Goal: Transaction & Acquisition: Obtain resource

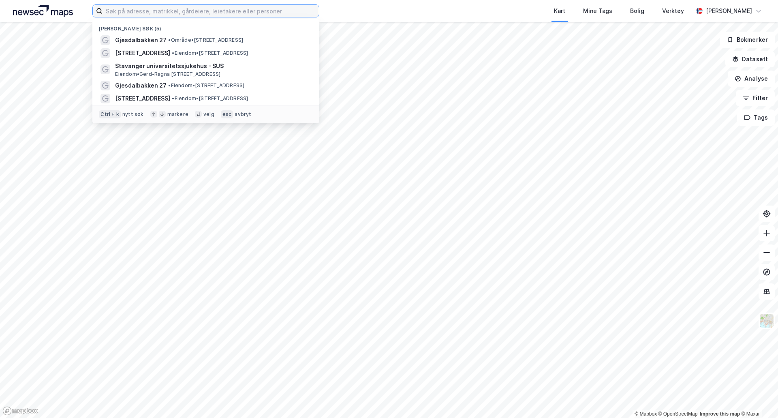
click at [140, 12] on input at bounding box center [211, 11] width 216 height 12
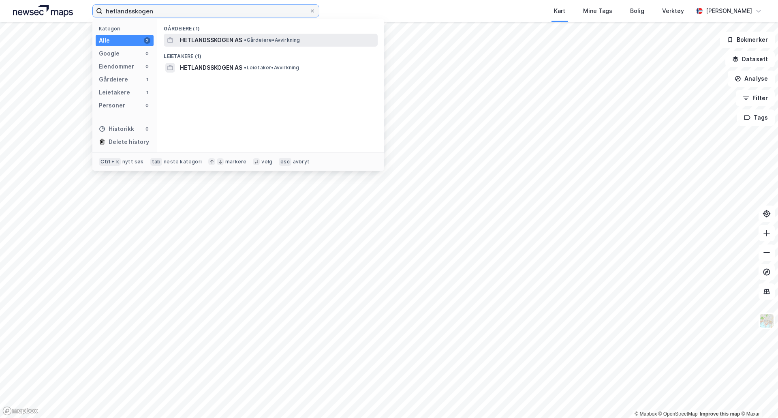
type input "hetlandsskogen"
click at [194, 40] on span "HETLANDSSKOGEN AS" at bounding box center [211, 40] width 62 height 10
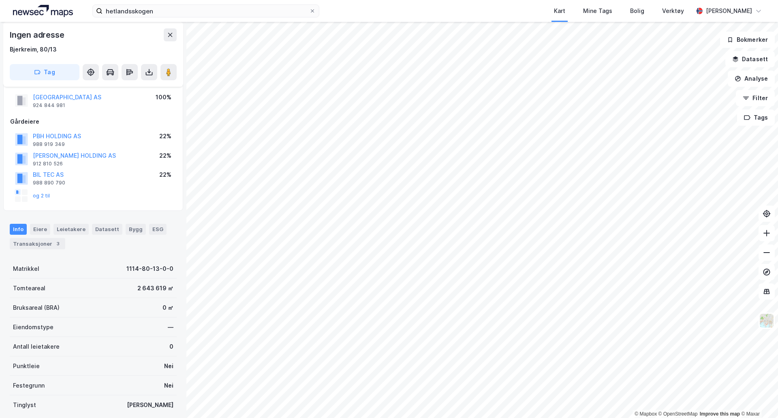
scroll to position [25, 0]
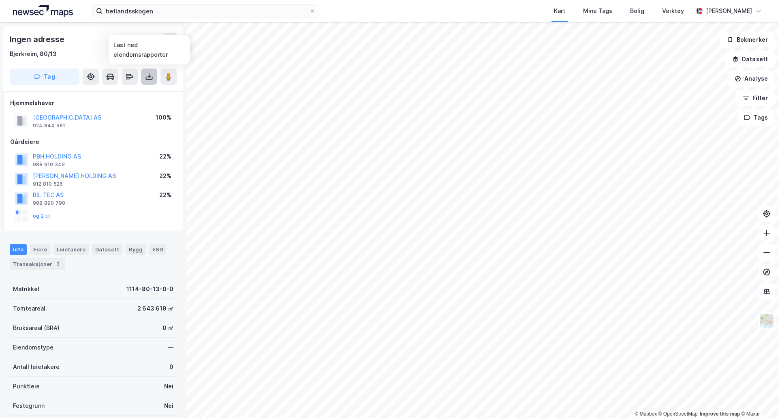
click at [149, 78] on icon at bounding box center [149, 77] width 8 height 8
click at [114, 94] on div "Last ned grunnbok" at bounding box center [108, 93] width 47 height 6
click at [0, 0] on button "og 2 til" at bounding box center [0, 0] width 0 height 0
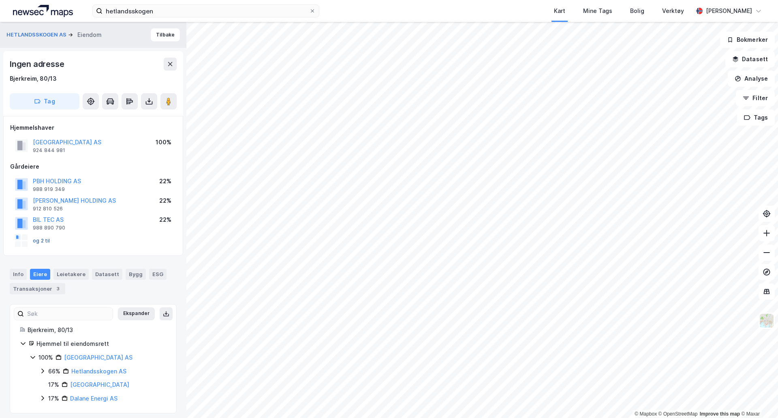
click at [0, 0] on button "og 2 til" at bounding box center [0, 0] width 0 height 0
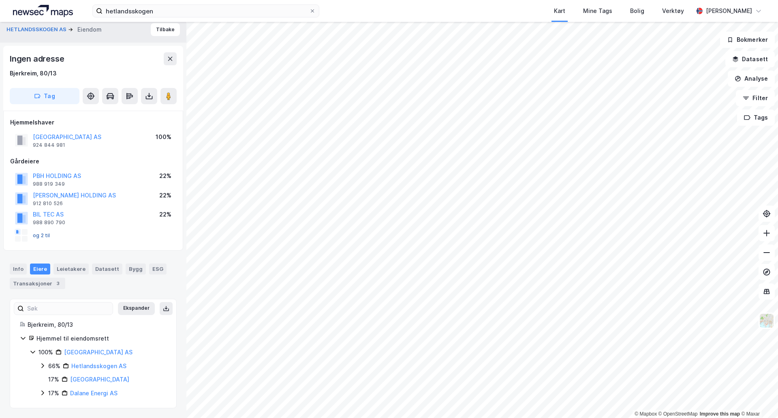
click at [0, 0] on button "og 2 til" at bounding box center [0, 0] width 0 height 0
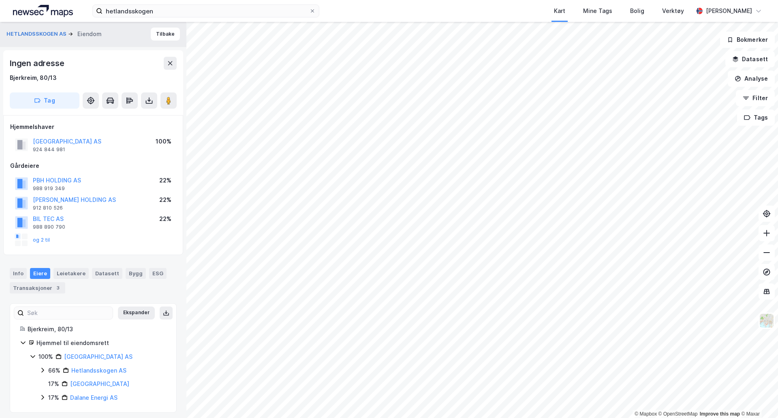
scroll to position [0, 0]
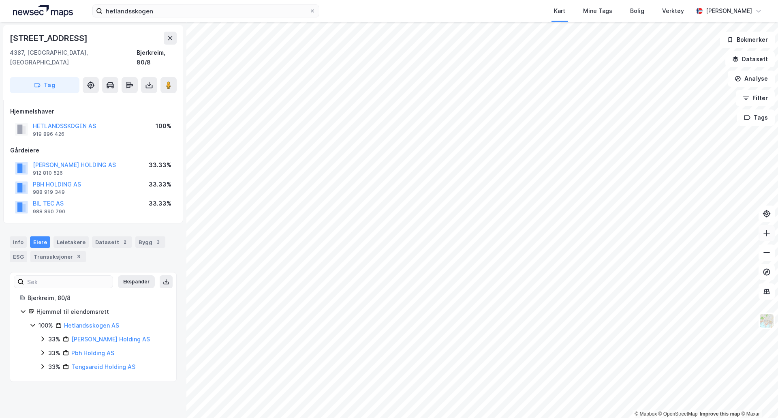
click at [767, 235] on icon at bounding box center [767, 233] width 8 height 8
click at [767, 235] on icon at bounding box center [766, 233] width 1 height 6
